Goal: Task Accomplishment & Management: Use online tool/utility

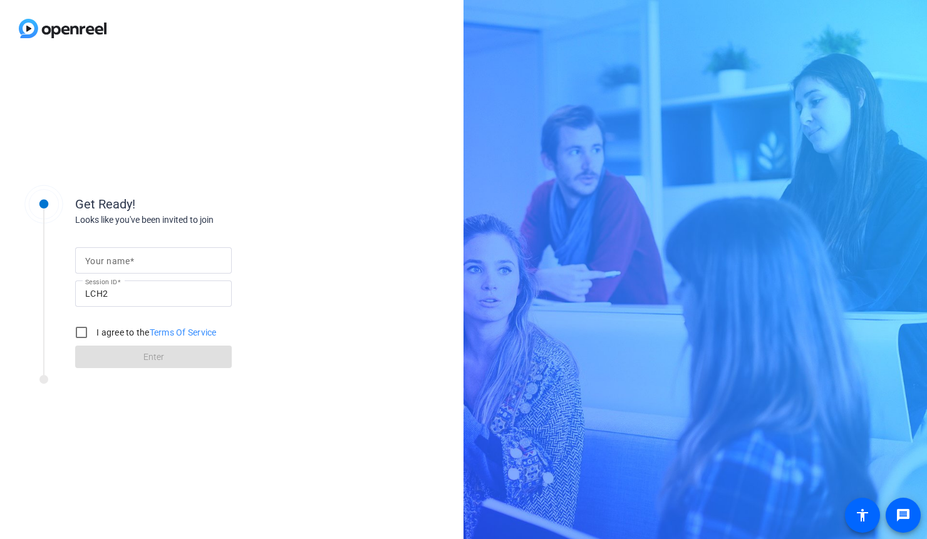
click at [118, 263] on mat-label "Your name" at bounding box center [107, 261] width 44 height 10
click at [118, 263] on input "Your name" at bounding box center [153, 260] width 137 height 15
type input "[PERSON_NAME]"
click at [84, 332] on input "I agree to the Terms Of Service" at bounding box center [81, 332] width 25 height 25
checkbox input "true"
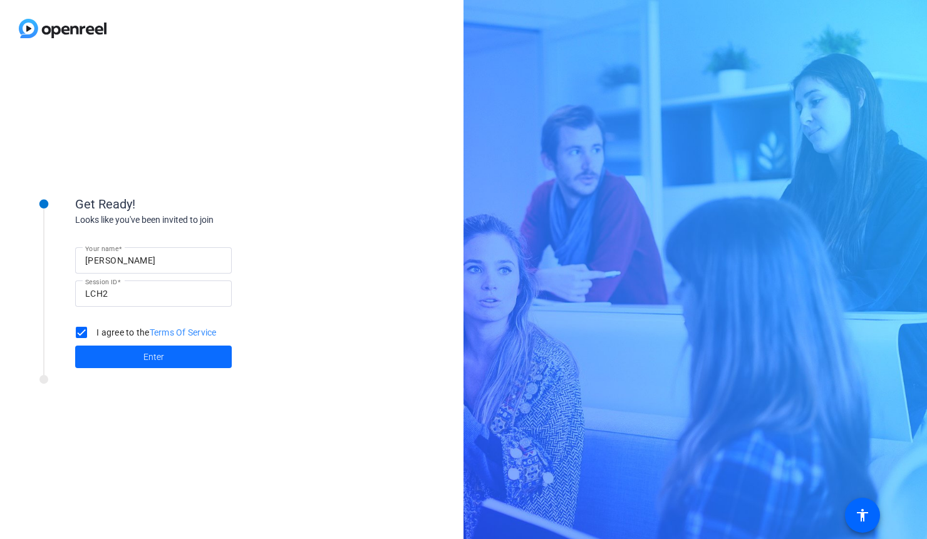
click at [165, 359] on span at bounding box center [153, 357] width 157 height 30
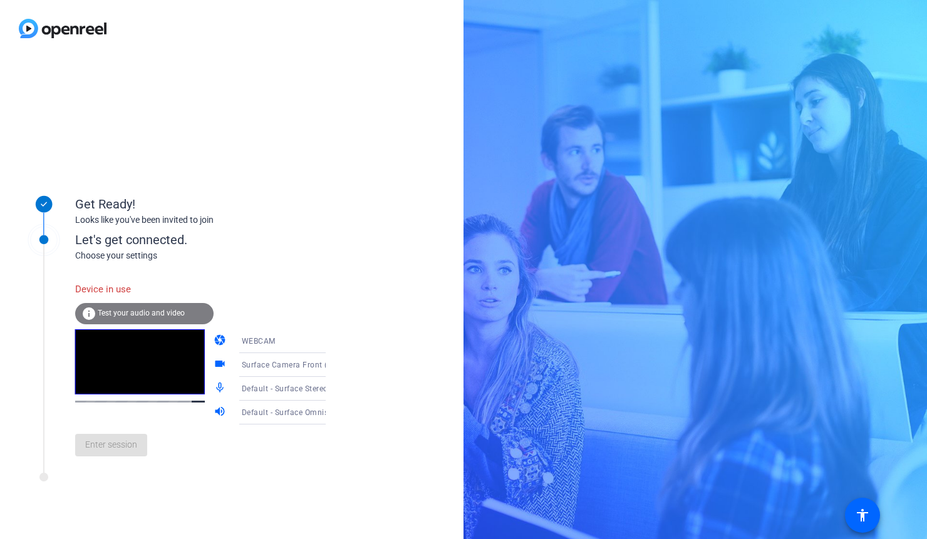
click at [103, 460] on div "Enter session" at bounding box center [213, 445] width 276 height 41
click at [99, 450] on div "Enter session" at bounding box center [213, 445] width 276 height 41
click at [112, 318] on div "info Test your audio and video" at bounding box center [144, 313] width 138 height 21
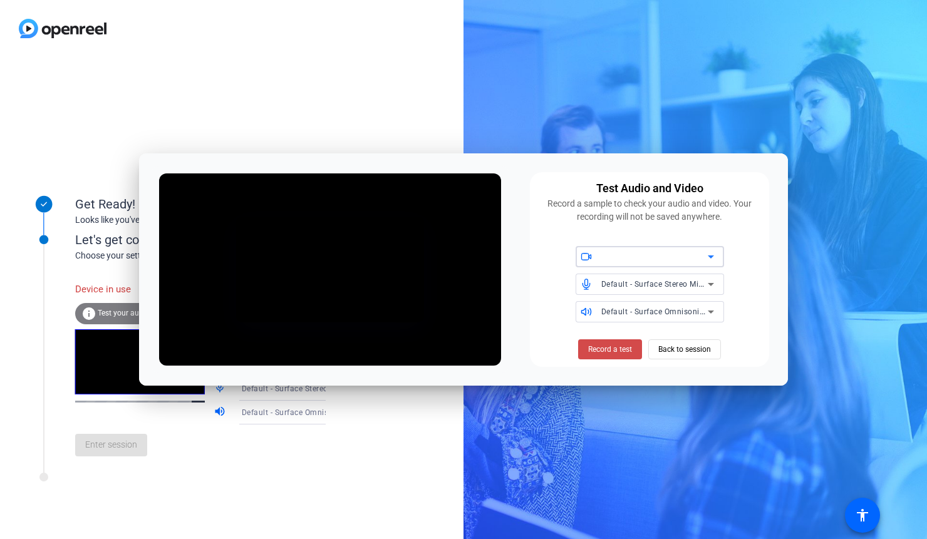
click at [596, 349] on span "Record a test" at bounding box center [610, 349] width 44 height 11
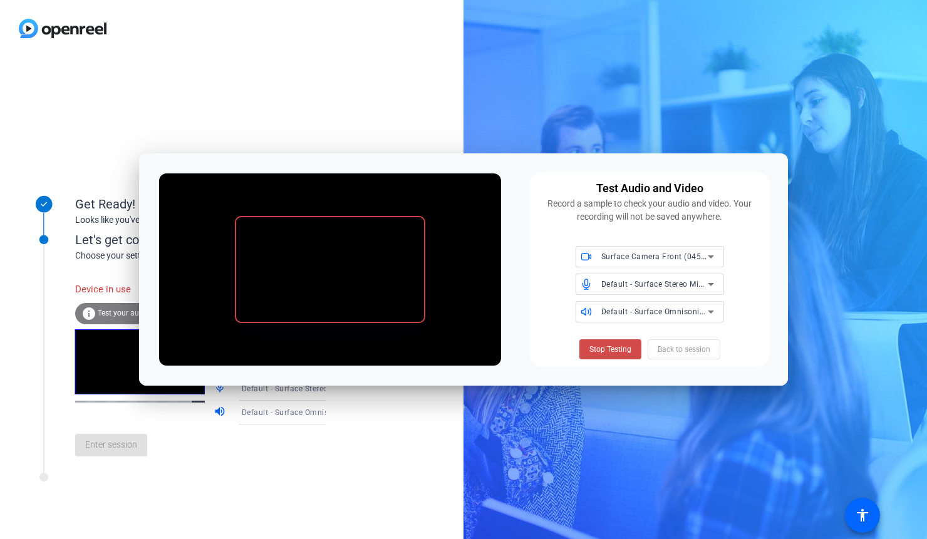
click at [605, 345] on span "Stop Testing" at bounding box center [611, 349] width 42 height 11
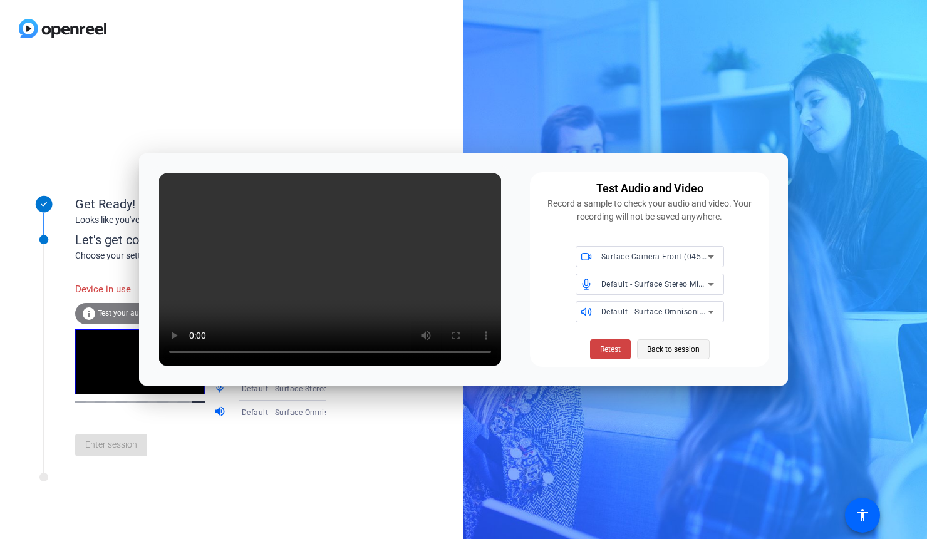
click at [672, 350] on span "Back to session" at bounding box center [673, 350] width 53 height 24
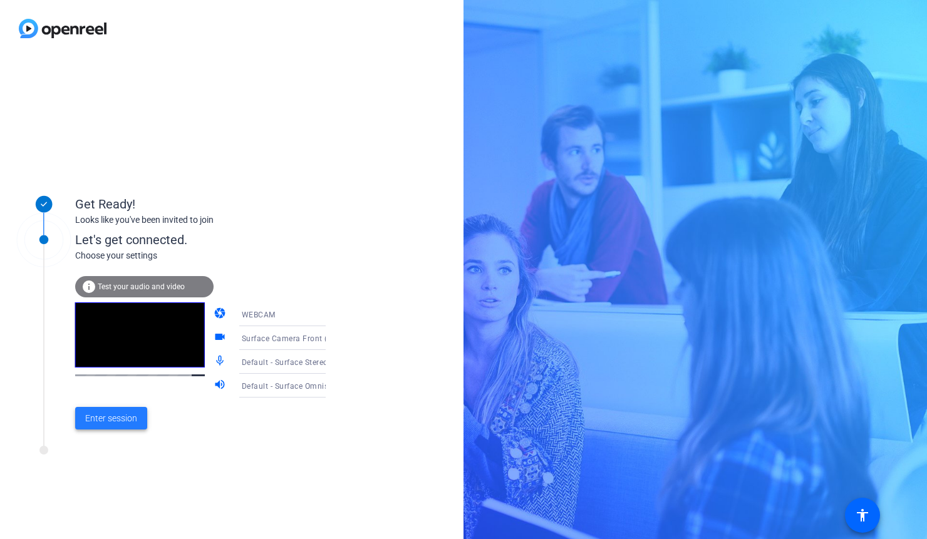
click at [105, 415] on span "Enter session" at bounding box center [111, 418] width 52 height 13
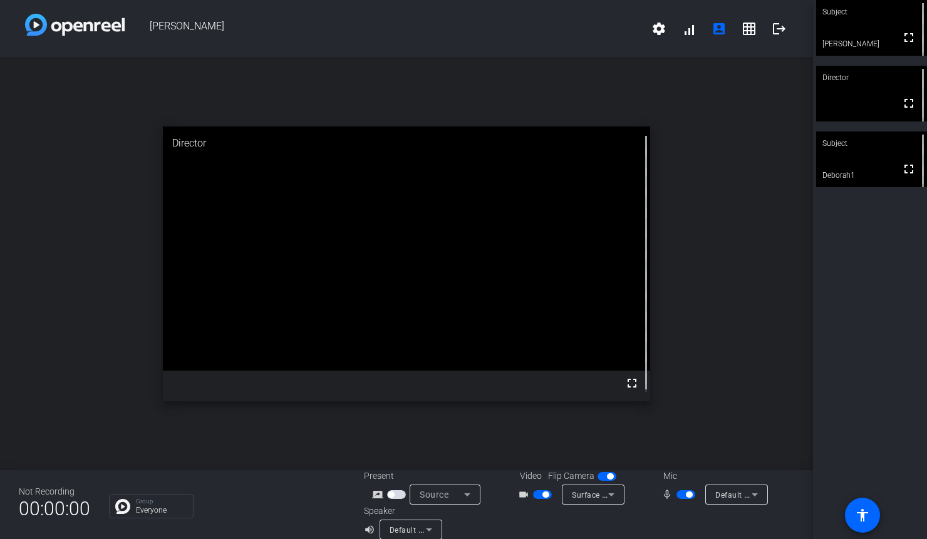
click at [682, 491] on span "button" at bounding box center [686, 495] width 19 height 9
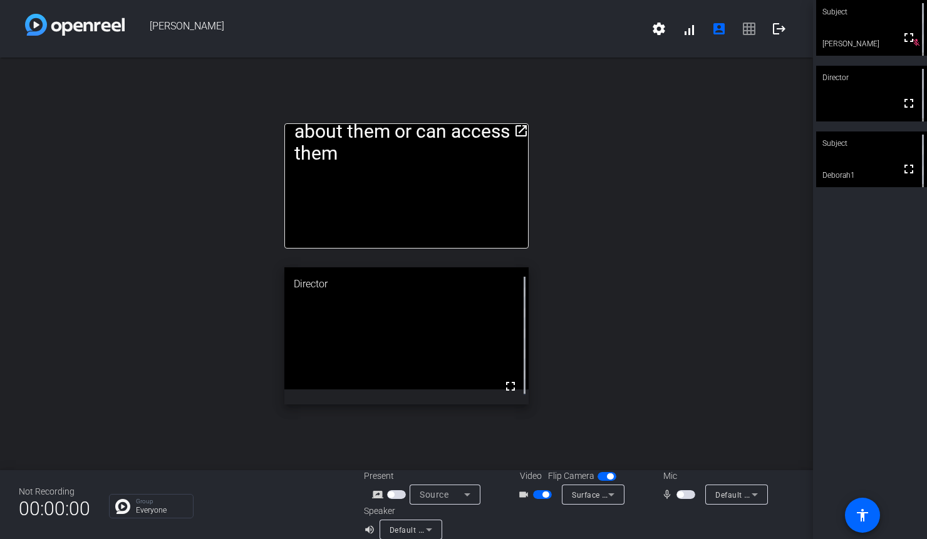
click at [678, 494] on span "button" at bounding box center [680, 495] width 6 height 6
click at [686, 494] on span "button" at bounding box center [689, 495] width 6 height 6
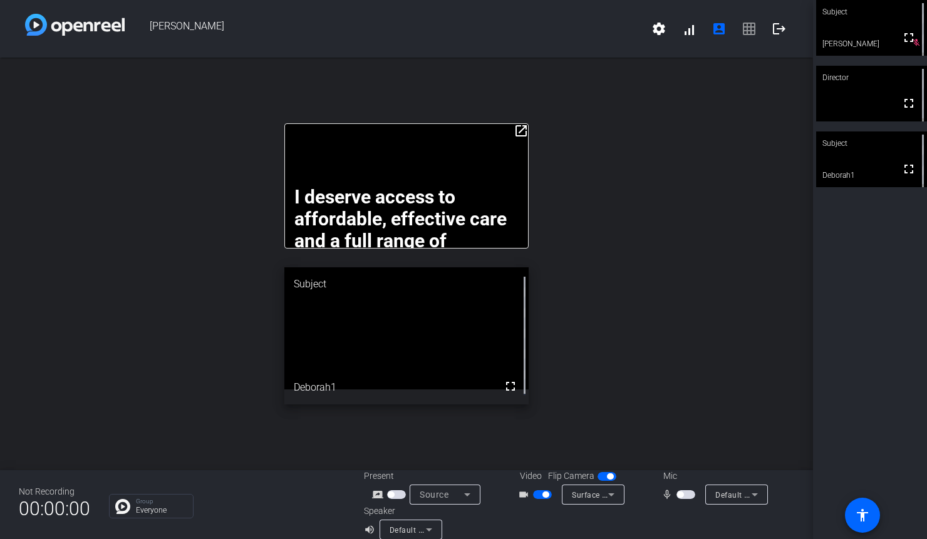
click at [520, 129] on mat-icon "open_in_new" at bounding box center [521, 130] width 15 height 15
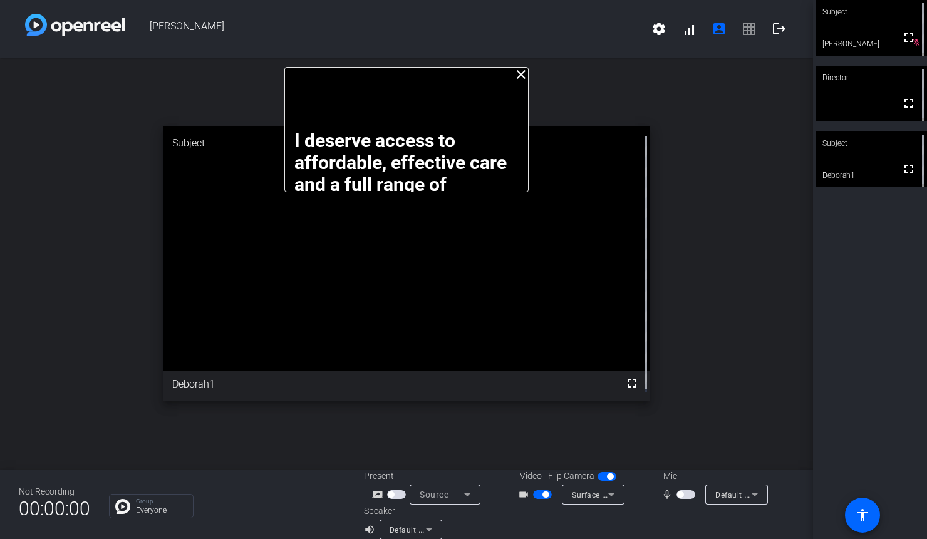
scroll to position [14, 0]
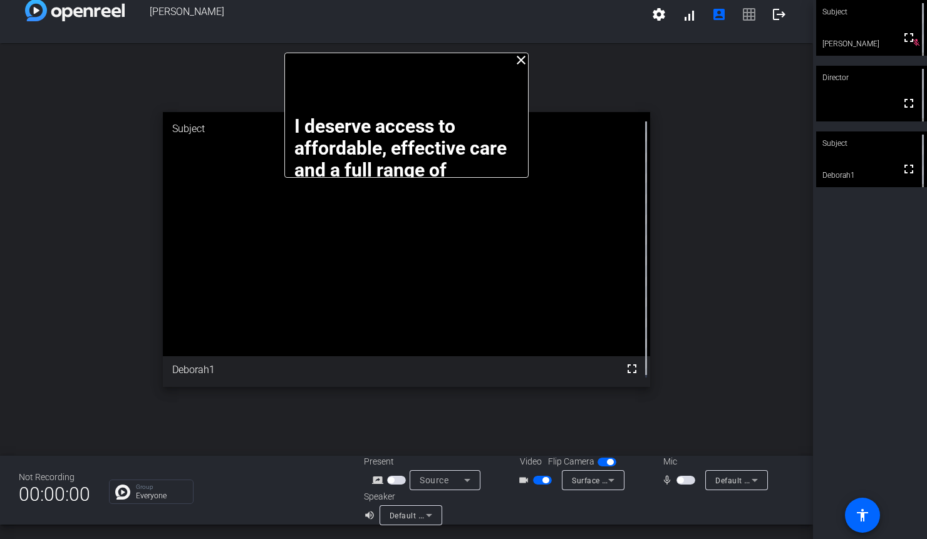
click at [520, 58] on mat-icon "close" at bounding box center [521, 60] width 15 height 15
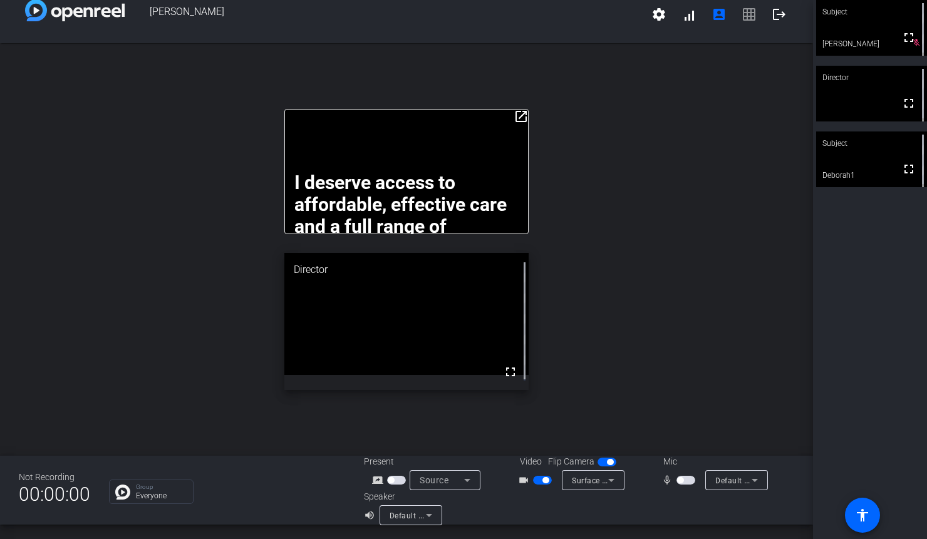
click at [683, 479] on span "button" at bounding box center [686, 480] width 19 height 9
click at [677, 480] on span "button" at bounding box center [686, 480] width 19 height 9
click at [684, 479] on span "button" at bounding box center [686, 480] width 19 height 9
click at [772, 21] on mat-icon "logout" at bounding box center [779, 14] width 15 height 15
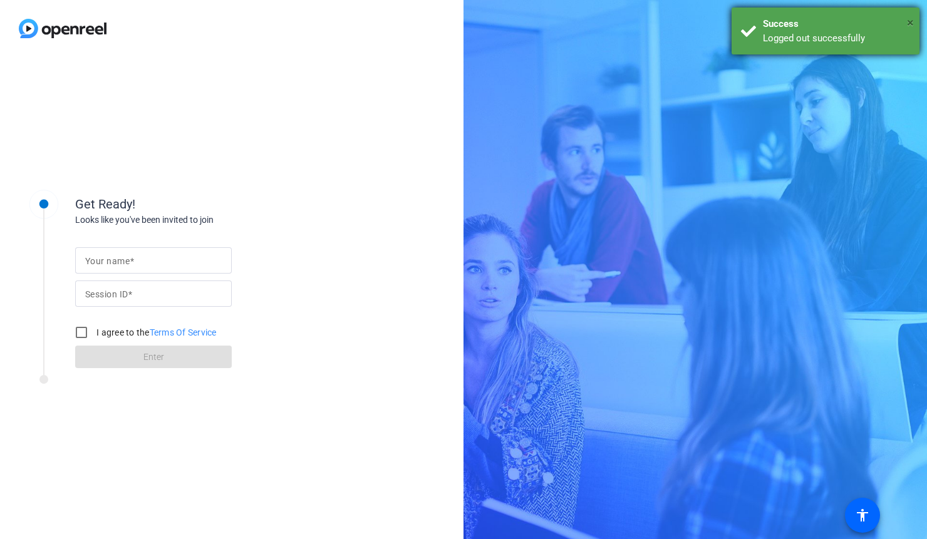
click at [910, 24] on span "×" at bounding box center [910, 22] width 7 height 15
